Goal: Find specific page/section: Find specific page/section

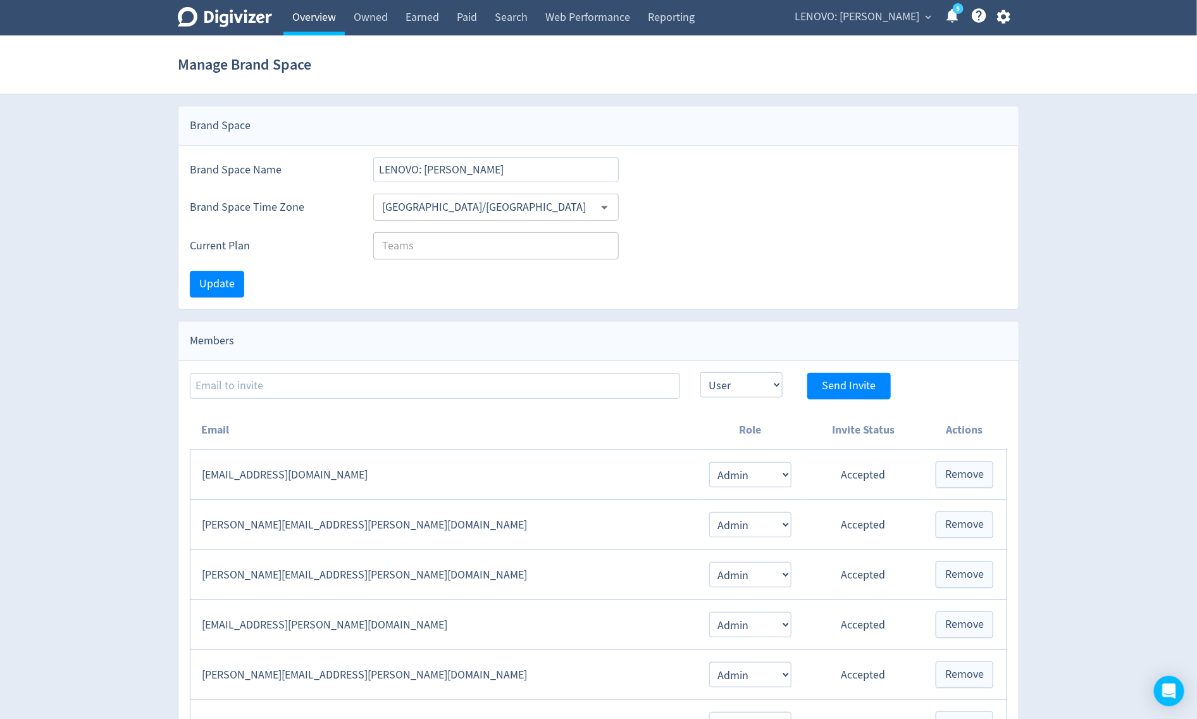
click at [301, 25] on link "Overview" at bounding box center [313, 17] width 61 height 35
click at [298, 13] on link "Overview" at bounding box center [313, 17] width 61 height 35
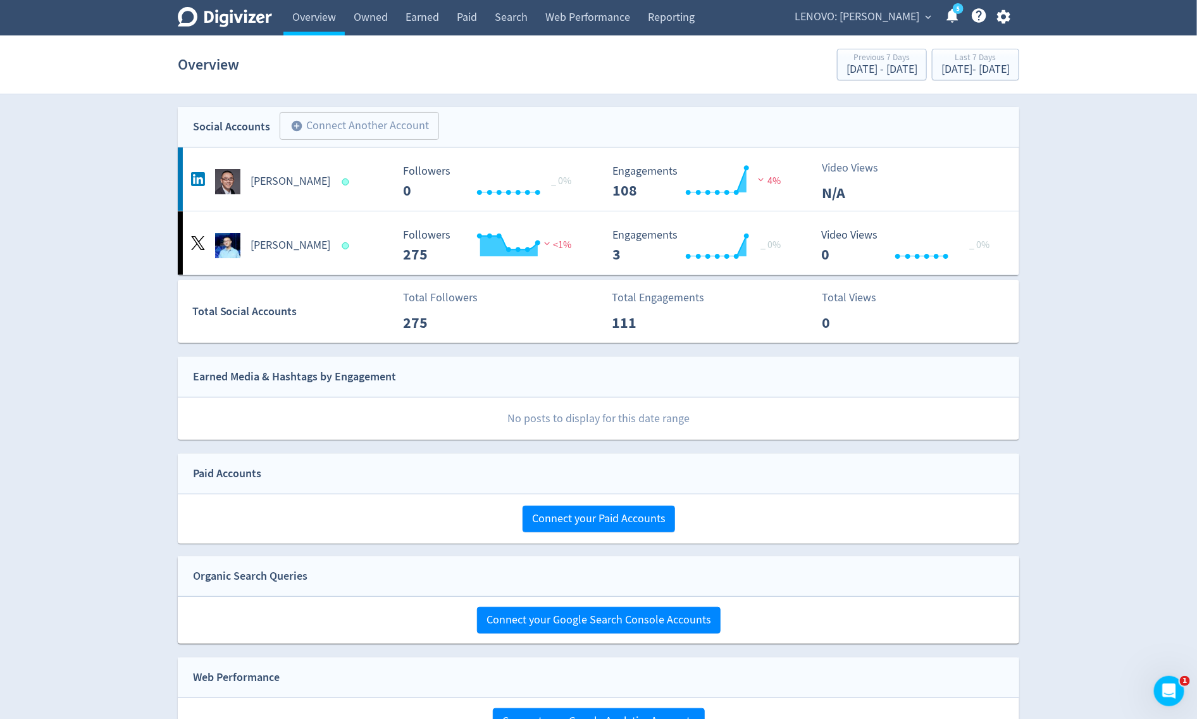
click at [858, 25] on span "LENOVO: [PERSON_NAME]" at bounding box center [857, 17] width 125 height 20
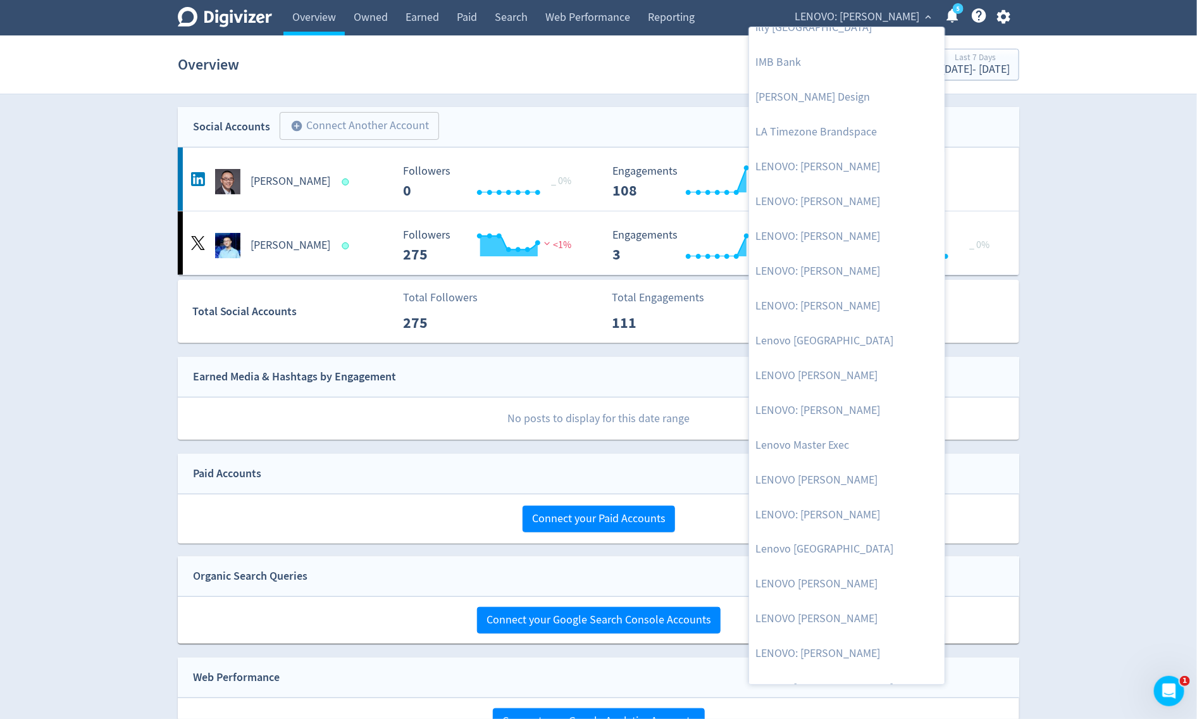
scroll to position [1115, 0]
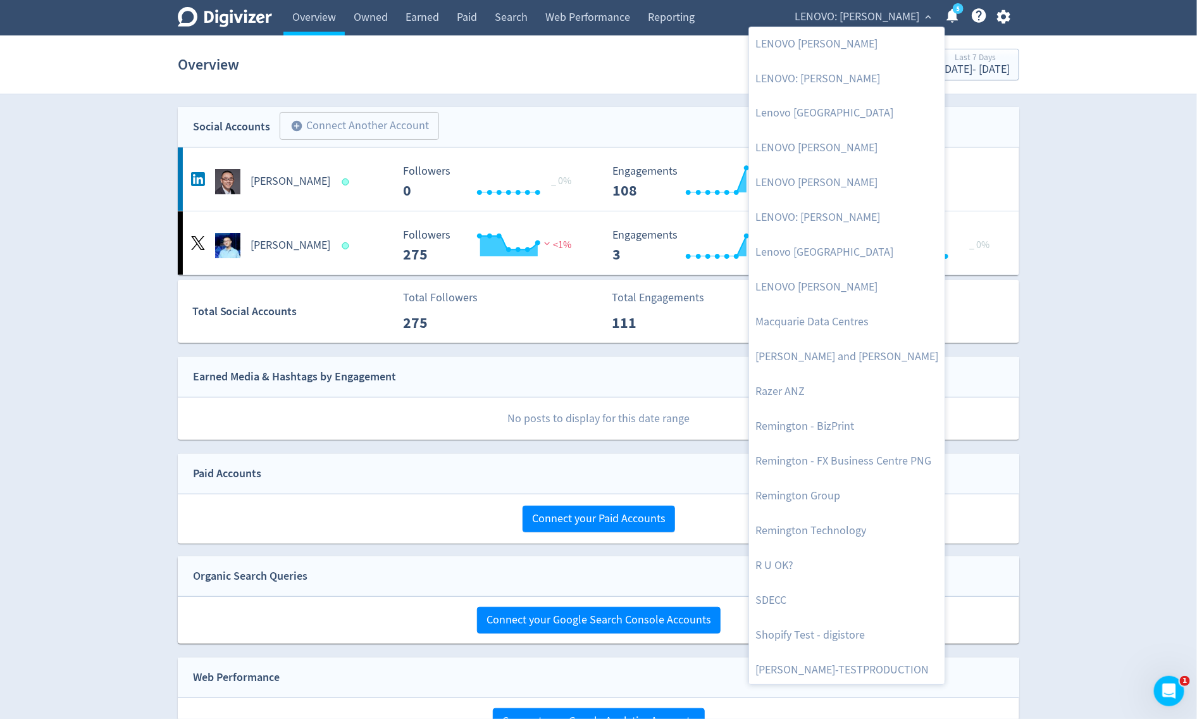
click at [1086, 218] on div at bounding box center [598, 359] width 1197 height 719
